Goal: Information Seeking & Learning: Learn about a topic

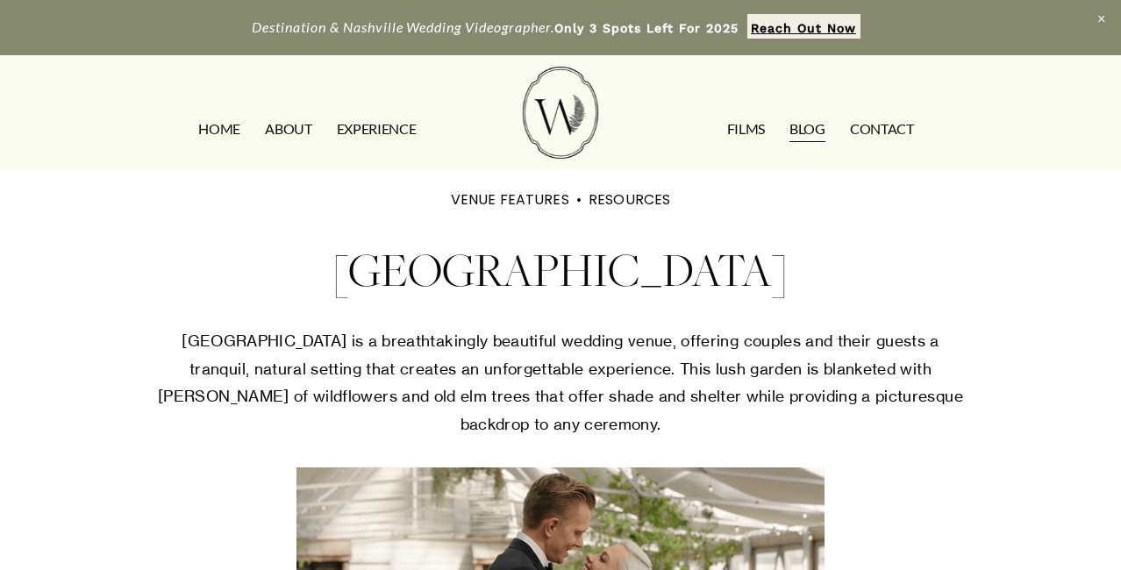
click at [182, 211] on div "[GEOGRAPHIC_DATA] VENUE FEATURES RESOURCES [DATE] Written By [PERSON_NAME]" at bounding box center [560, 248] width 807 height 110
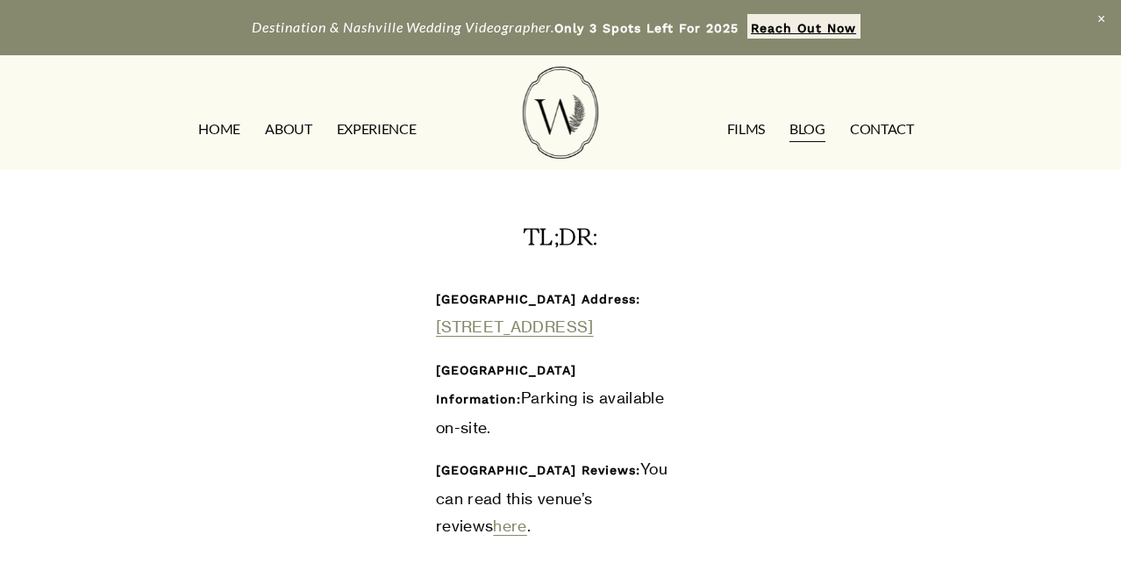
scroll to position [624, 0]
click at [231, 304] on div at bounding box center [281, 301] width 279 height 68
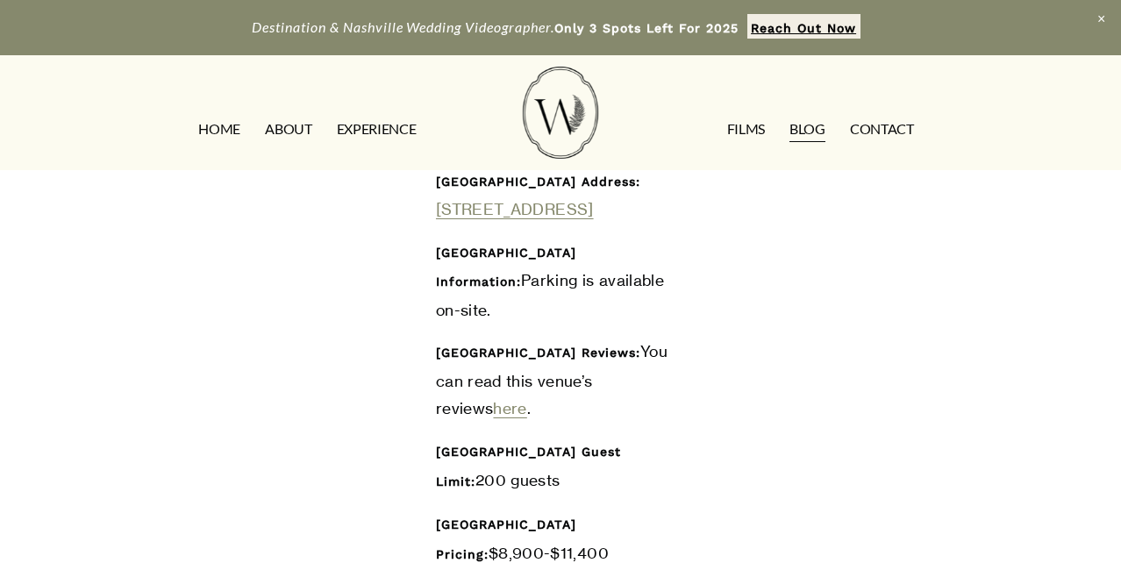
scroll to position [903, 0]
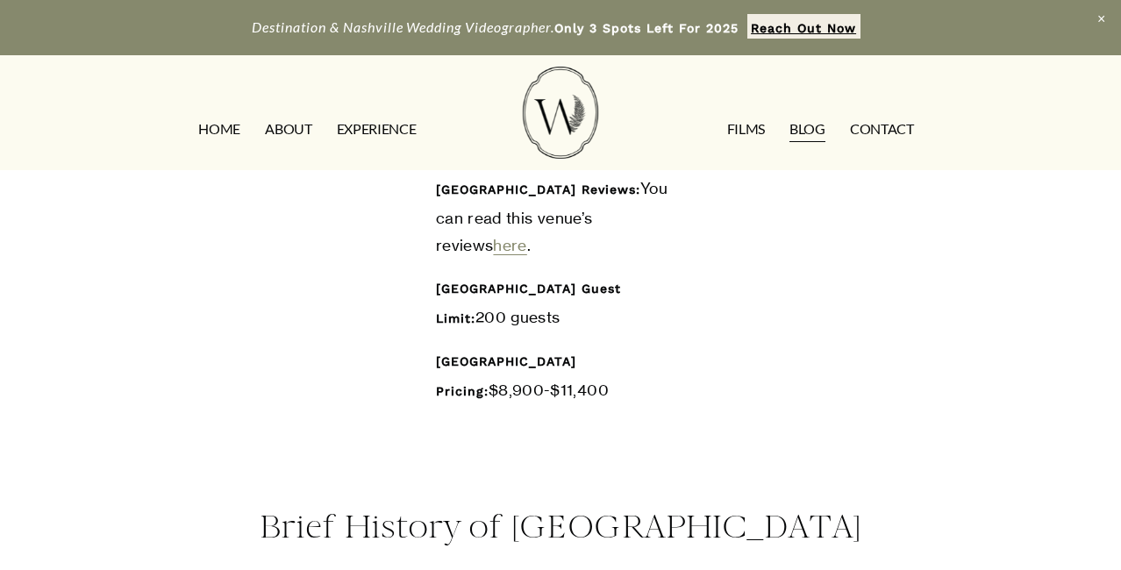
click at [187, 339] on div "[GEOGRAPHIC_DATA] Address: [STREET_ADDRESS][GEOGRAPHIC_DATA] Information: Parki…" at bounding box center [560, 205] width 836 height 432
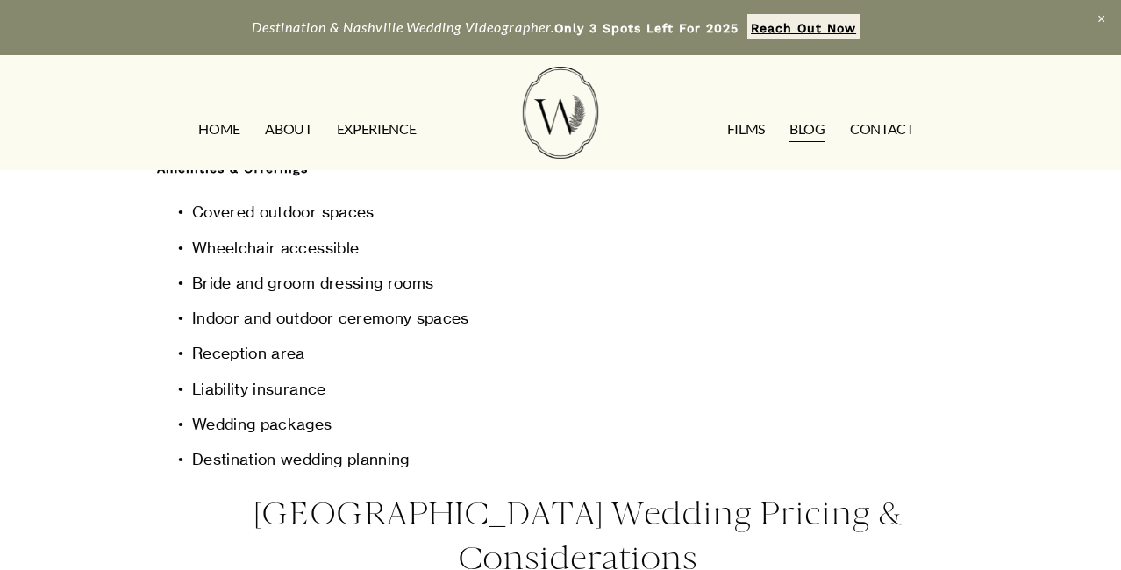
scroll to position [2519, 0]
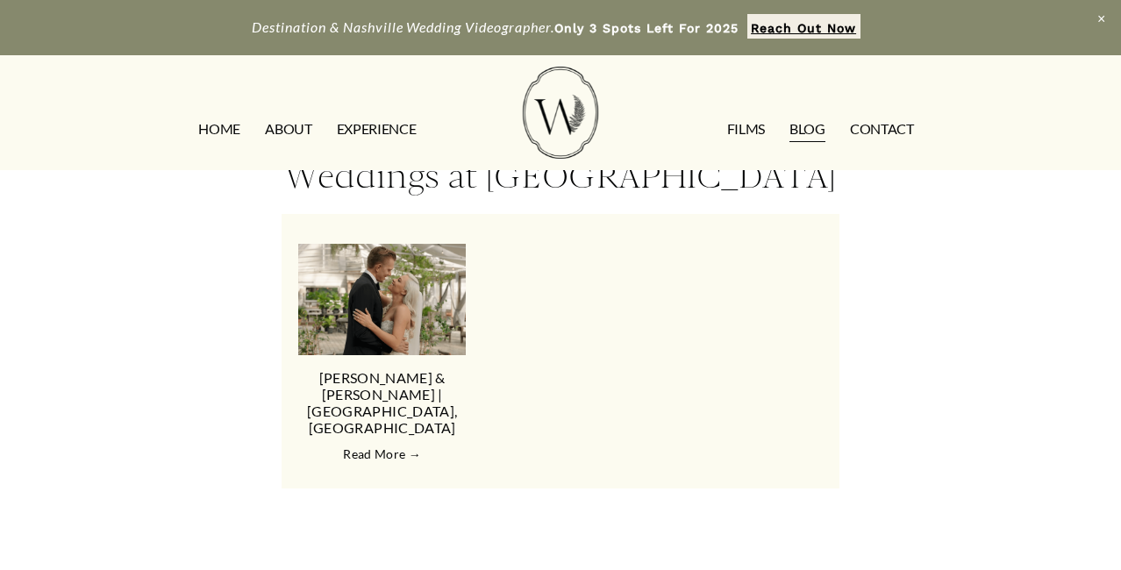
scroll to position [3109, 0]
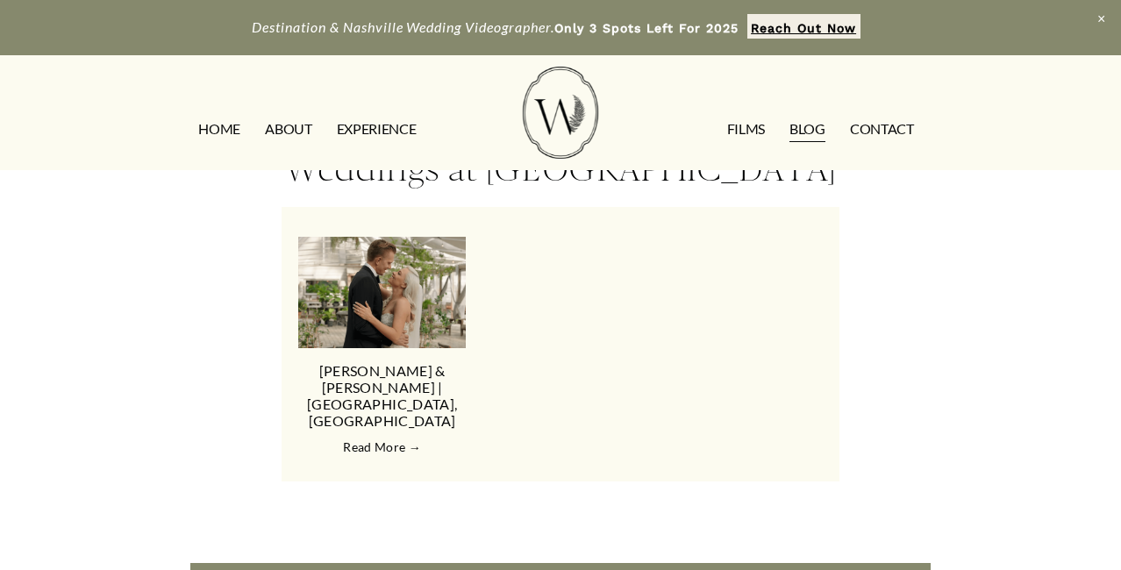
click at [397, 348] on img at bounding box center [382, 292] width 222 height 111
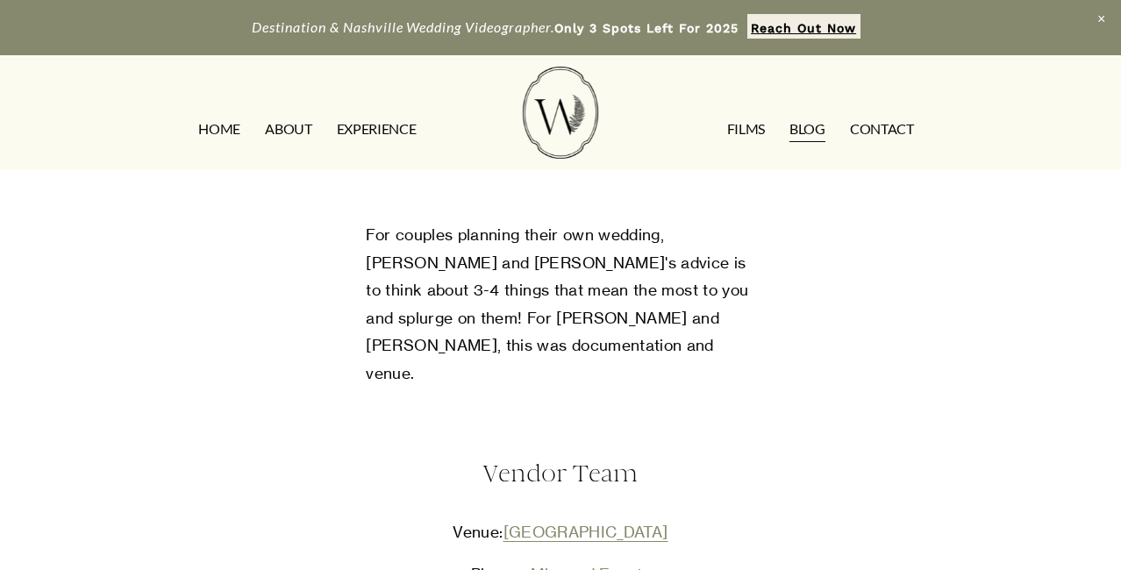
scroll to position [2394, 0]
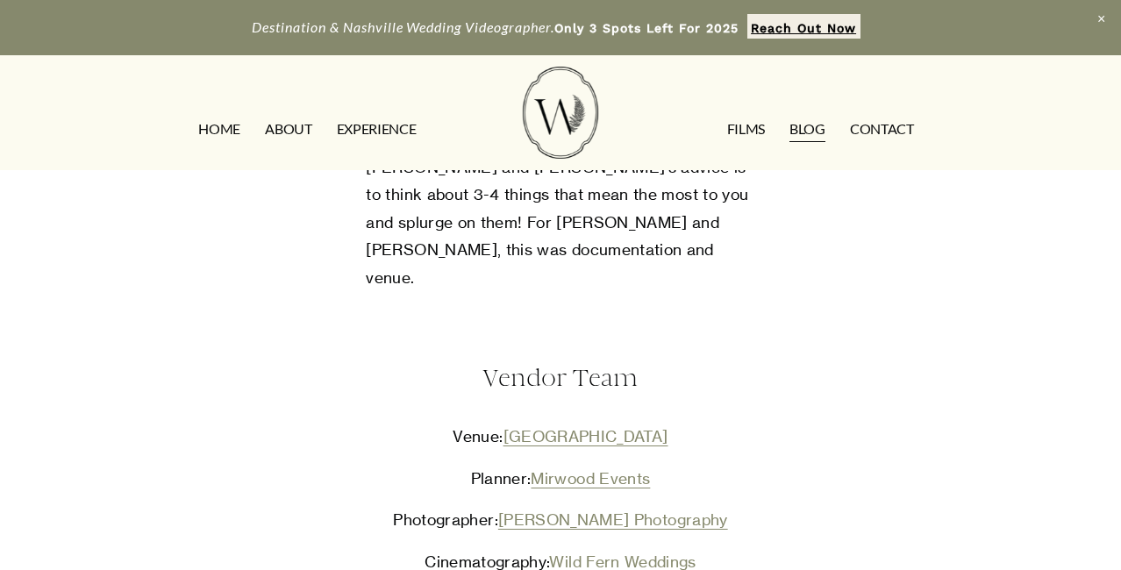
scroll to position [2496, 0]
